Goal: Task Accomplishment & Management: Complete application form

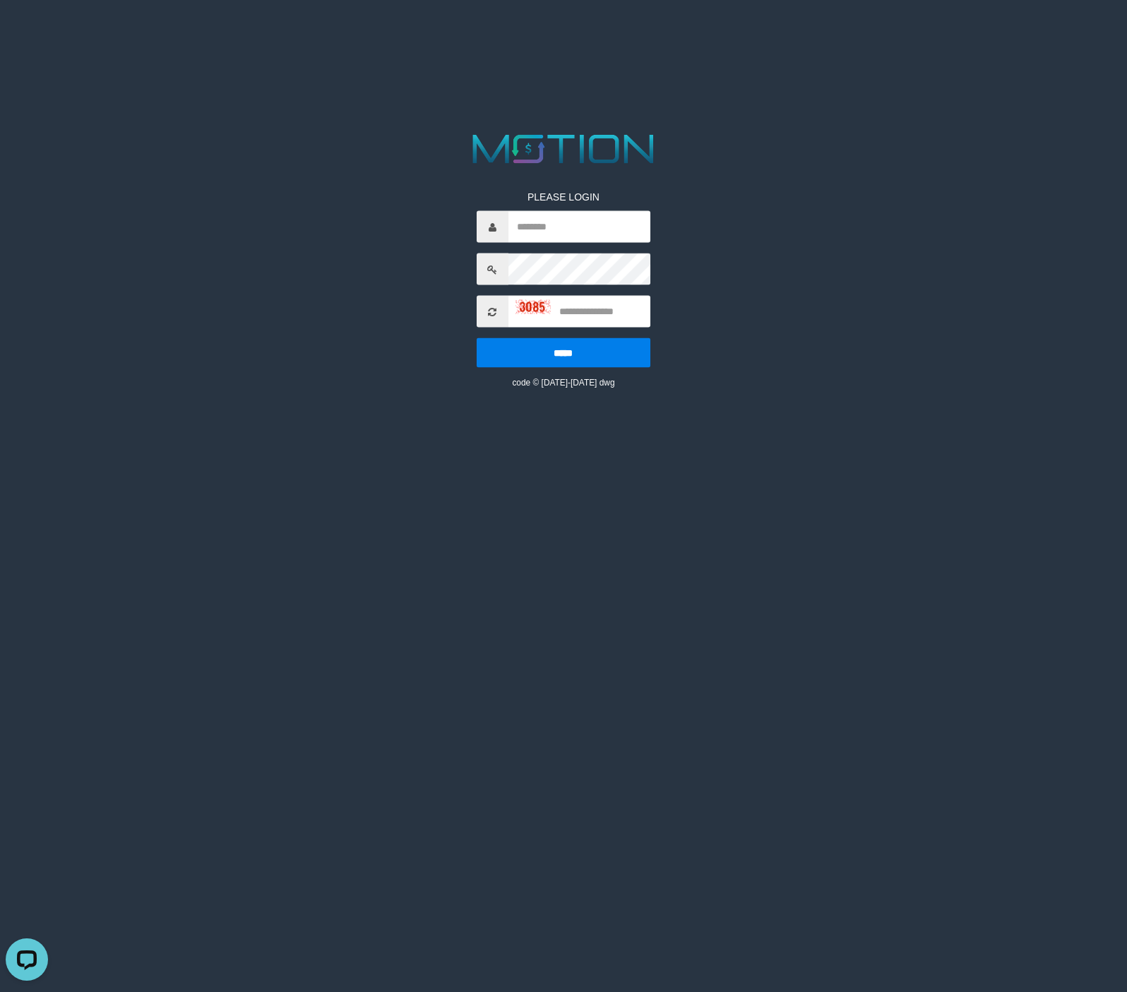
drag, startPoint x: 457, startPoint y: 705, endPoint x: 731, endPoint y: 222, distance: 554.8
click at [462, 35] on html "PLEASE LOGIN ***** code © 2012-2018 dwg" at bounding box center [563, 17] width 1127 height 35
click at [595, 297] on div "PLEASE LOGIN ***** code © 2012-2018 dwg" at bounding box center [563, 279] width 195 height 220
click at [595, 305] on input "text" at bounding box center [579, 312] width 142 height 32
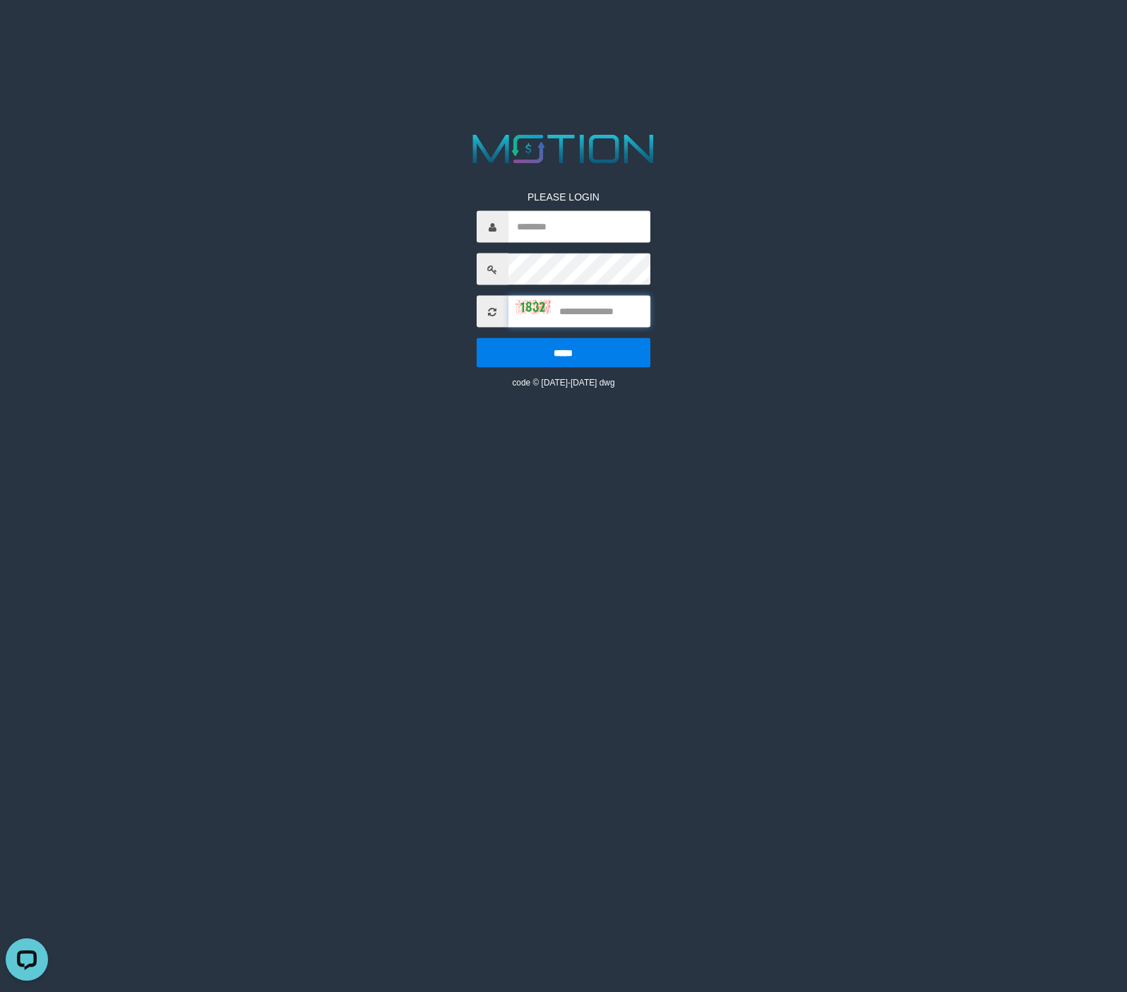
click at [595, 305] on input "text" at bounding box center [579, 312] width 142 height 32
drag, startPoint x: 595, startPoint y: 305, endPoint x: 583, endPoint y: 305, distance: 12.0
click at [594, 305] on input "text" at bounding box center [579, 312] width 142 height 32
click at [498, 309] on span at bounding box center [493, 312] width 32 height 32
drag, startPoint x: 498, startPoint y: 309, endPoint x: 489, endPoint y: 312, distance: 9.6
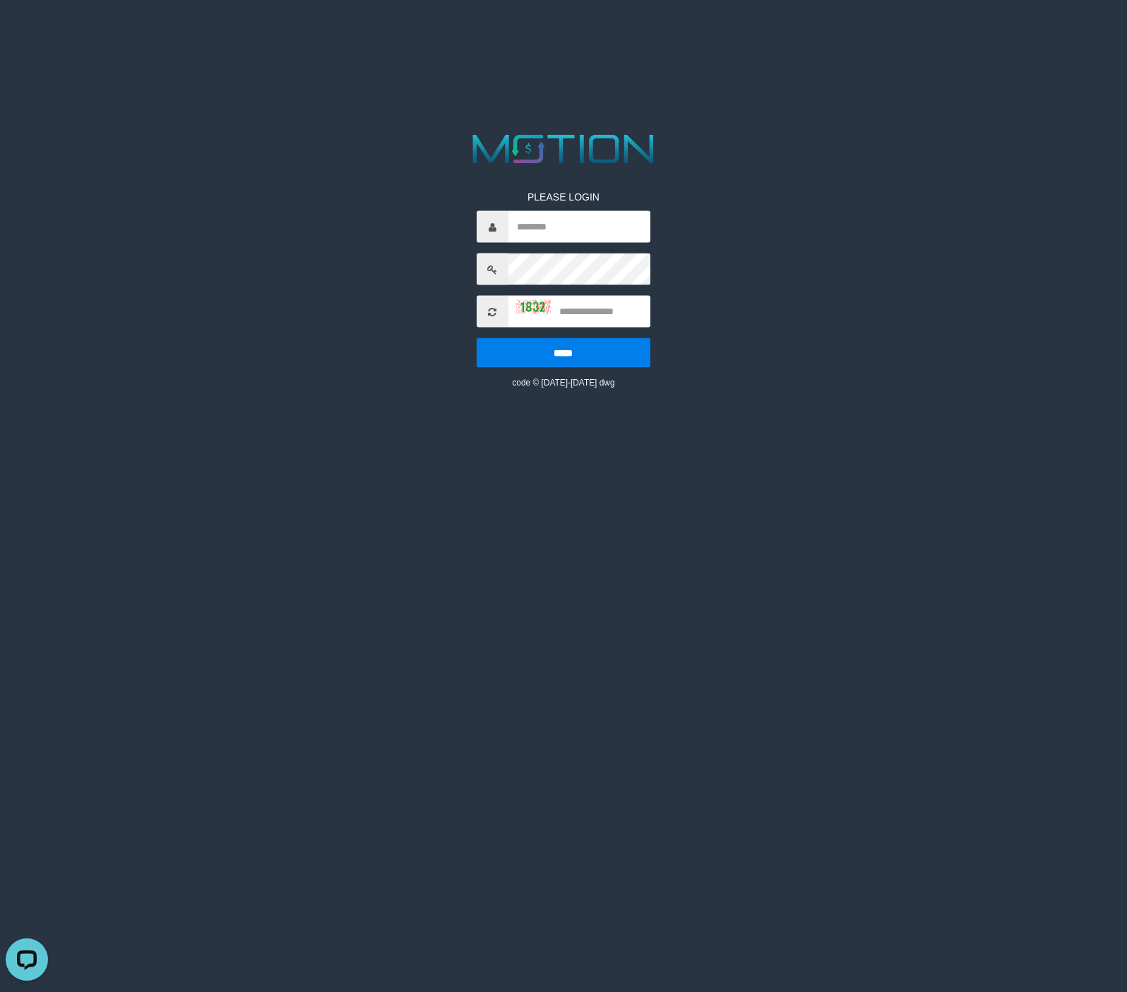
click at [496, 309] on span at bounding box center [493, 312] width 32 height 32
click at [489, 312] on icon at bounding box center [492, 311] width 8 height 10
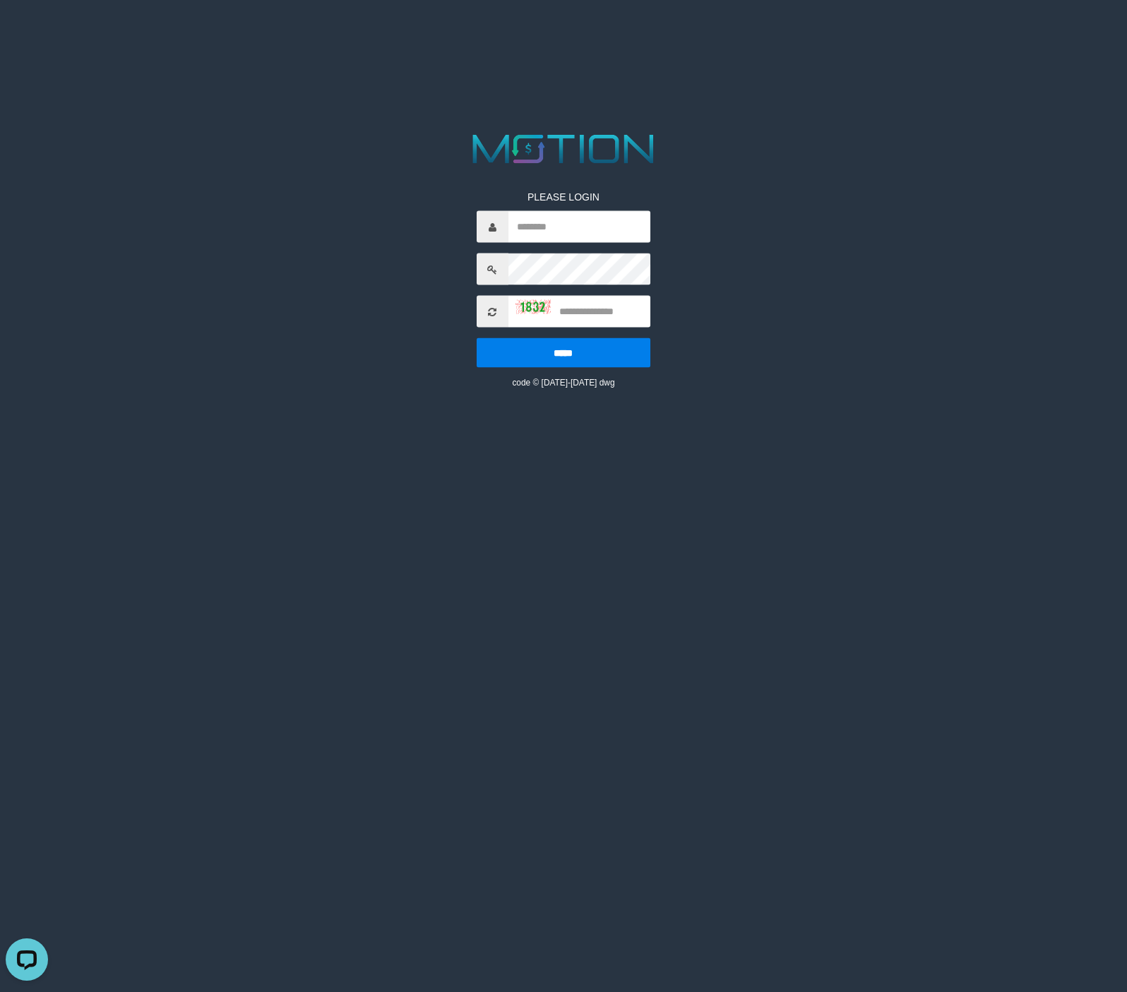
click at [489, 312] on icon at bounding box center [492, 311] width 8 height 10
click at [490, 312] on icon at bounding box center [492, 311] width 8 height 10
click at [491, 311] on icon at bounding box center [492, 311] width 8 height 10
click at [492, 311] on icon at bounding box center [492, 311] width 8 height 10
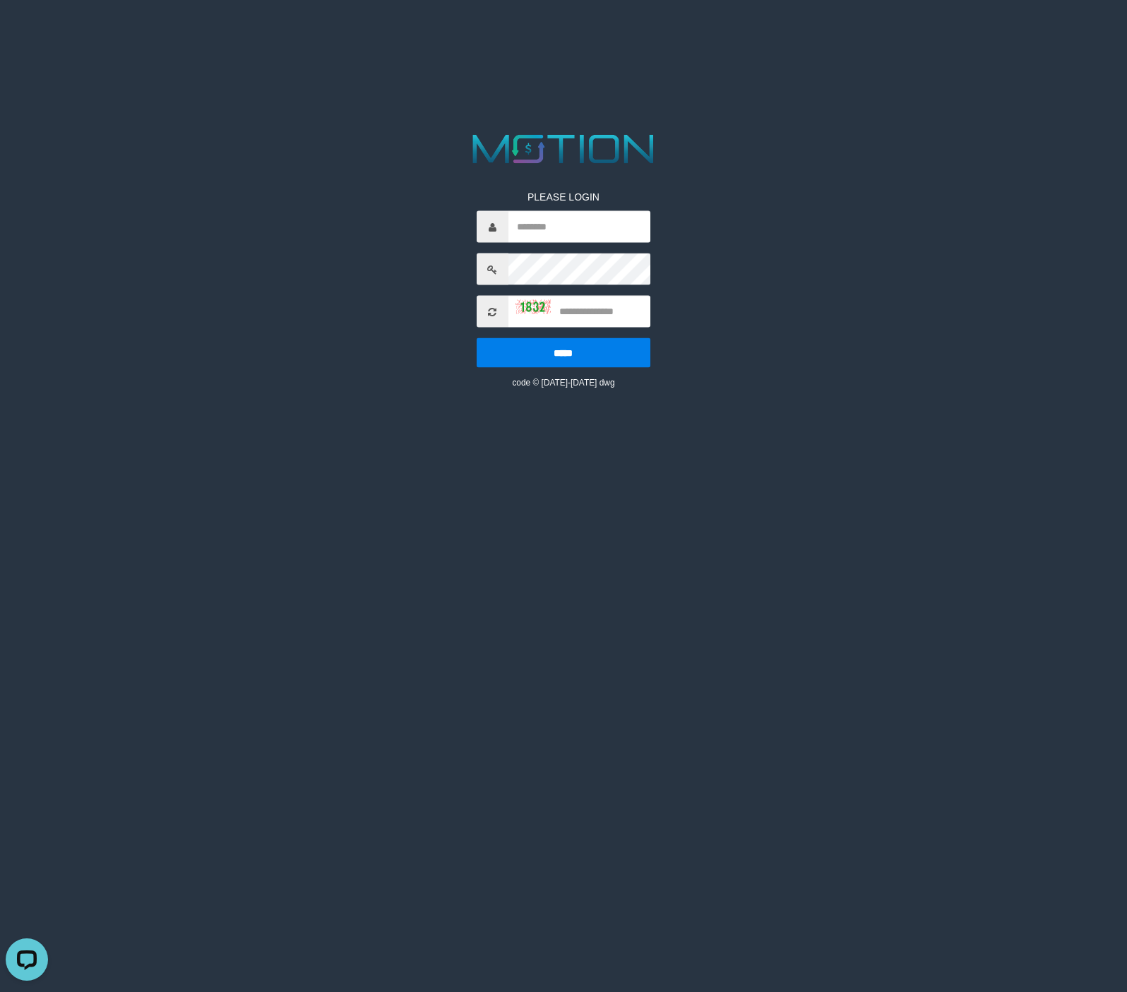
drag, startPoint x: 492, startPoint y: 311, endPoint x: 636, endPoint y: 210, distance: 175.9
click at [493, 307] on icon at bounding box center [492, 311] width 8 height 10
